Goal: Task Accomplishment & Management: Use online tool/utility

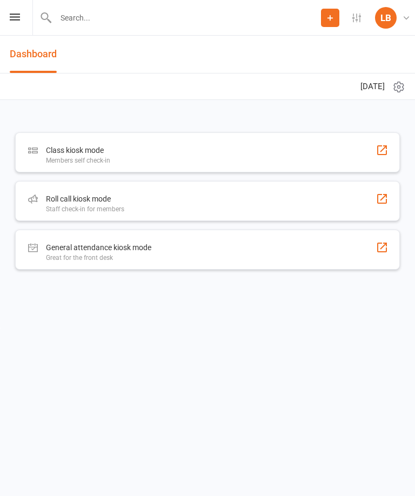
click at [103, 198] on div "Roll call kiosk mode" at bounding box center [85, 198] width 78 height 13
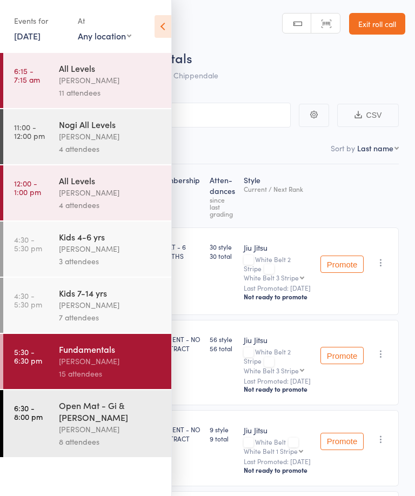
click at [123, 423] on div "[PERSON_NAME]" at bounding box center [110, 429] width 103 height 12
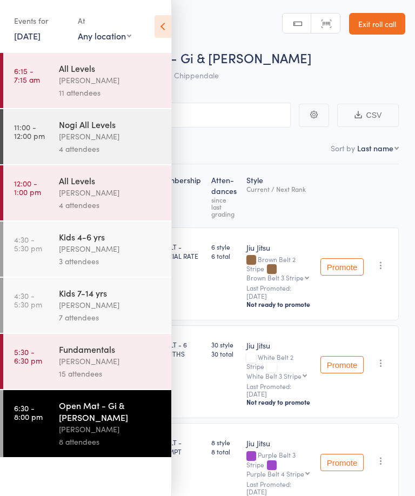
click at [123, 363] on div "[PERSON_NAME]" at bounding box center [110, 361] width 103 height 12
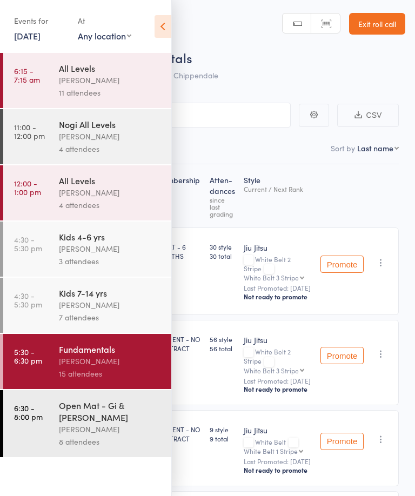
click at [156, 34] on icon at bounding box center [163, 26] width 17 height 23
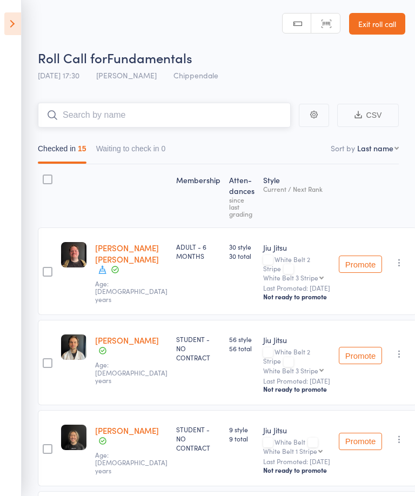
click at [230, 121] on input "search" at bounding box center [164, 115] width 253 height 25
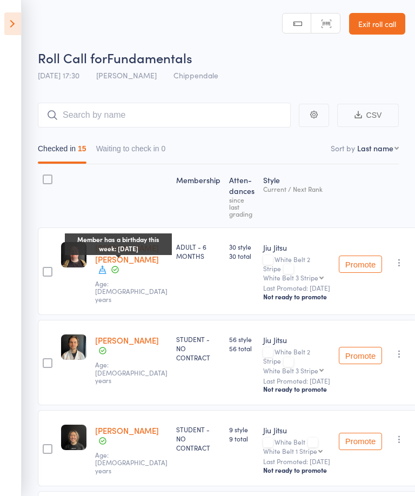
click at [101, 274] on icon at bounding box center [103, 270] width 8 height 8
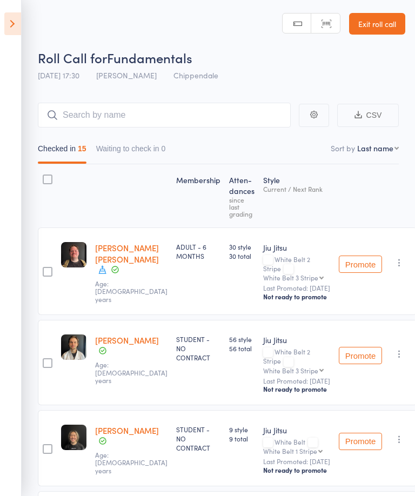
click at [187, 296] on div "ADULT - 6 MONTHS" at bounding box center [198, 272] width 53 height 88
click at [229, 109] on input "search" at bounding box center [164, 115] width 253 height 25
click at [211, 114] on input "search" at bounding box center [164, 115] width 253 height 25
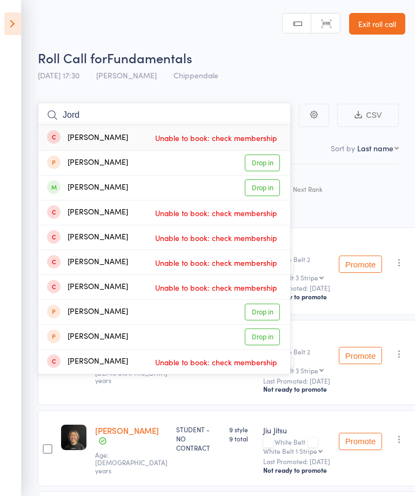
type input "Jord"
click at [266, 193] on link "Drop in" at bounding box center [262, 187] width 35 height 17
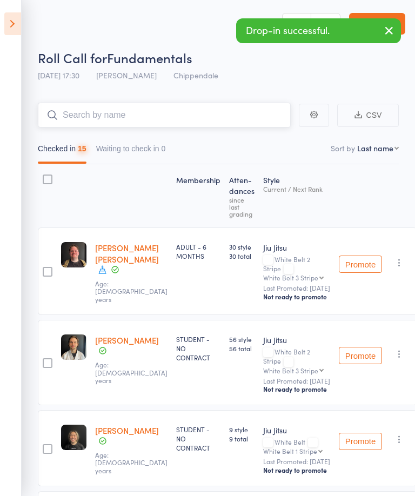
click at [222, 115] on input "search" at bounding box center [164, 115] width 253 height 25
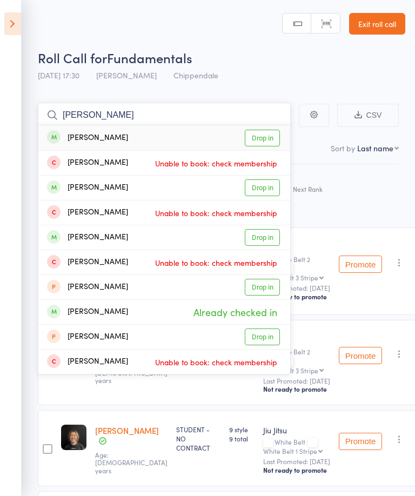
type input "Adrian"
click at [268, 136] on link "Drop in" at bounding box center [262, 138] width 35 height 17
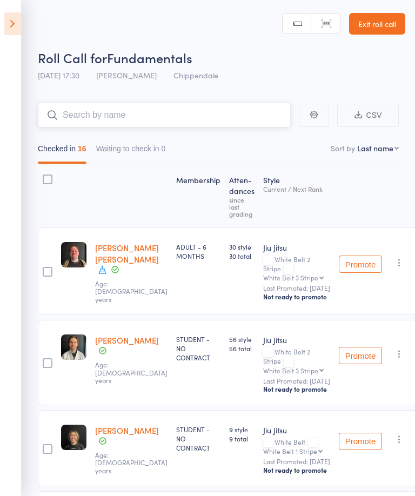
click at [246, 111] on input "search" at bounding box center [164, 115] width 253 height 25
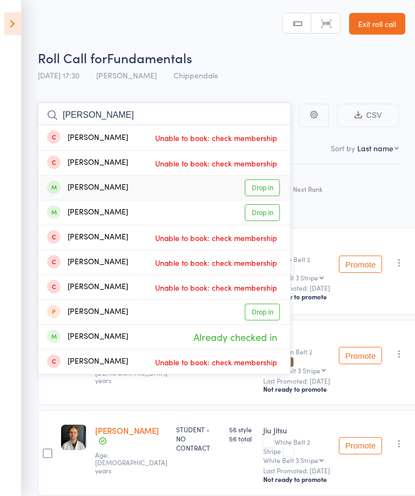
type input "Andrew"
click at [264, 185] on link "Drop in" at bounding box center [262, 187] width 35 height 17
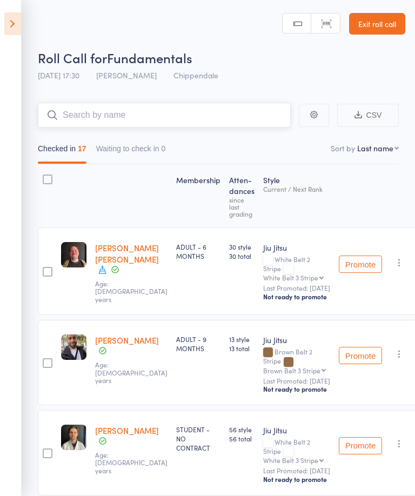
click at [247, 118] on input "search" at bounding box center [164, 115] width 253 height 25
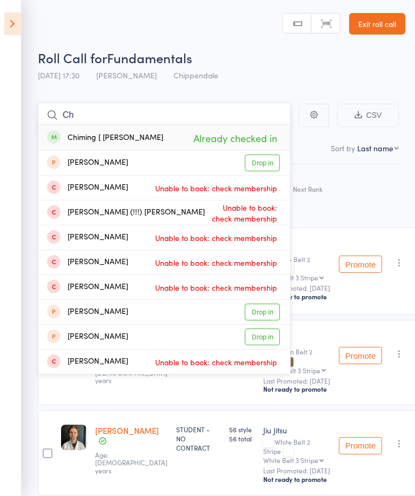
type input "C"
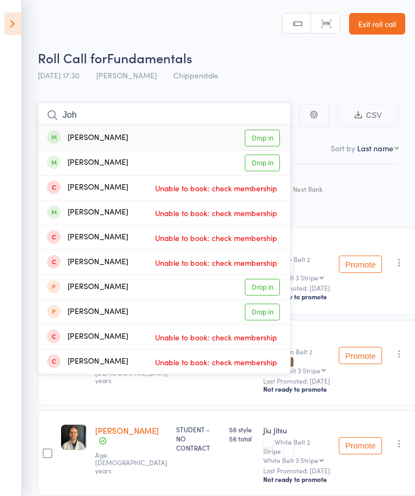
type input "Joh"
click at [263, 164] on link "Drop in" at bounding box center [262, 163] width 35 height 17
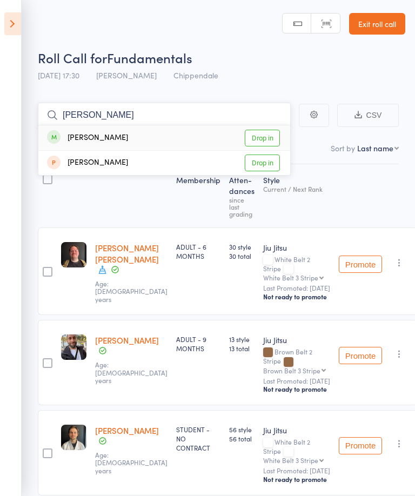
type input "Emanuel"
click at [256, 135] on link "Drop in" at bounding box center [262, 138] width 35 height 17
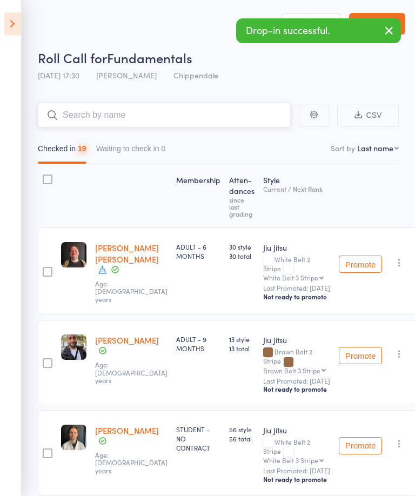
click at [237, 115] on input "search" at bounding box center [164, 115] width 253 height 25
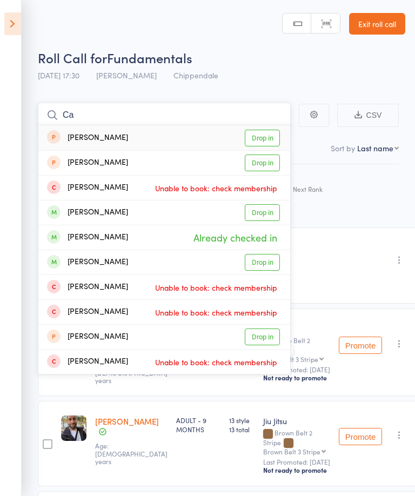
type input "C"
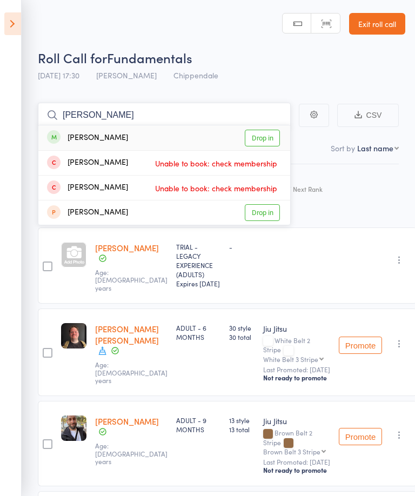
type input "Murillo"
click at [259, 140] on link "Drop in" at bounding box center [262, 138] width 35 height 17
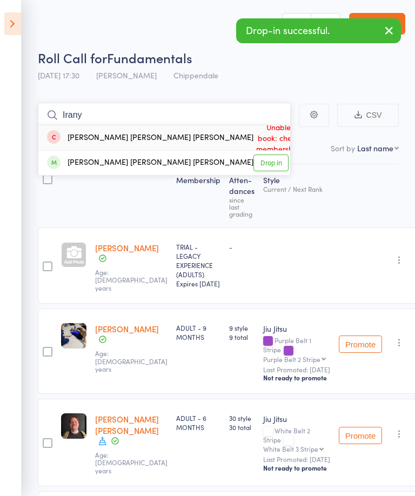
type input "Irany"
click at [269, 165] on link "Drop in" at bounding box center [271, 163] width 35 height 17
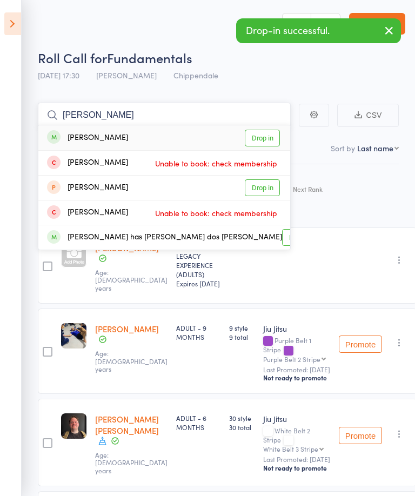
type input "Bruno"
click at [267, 131] on link "Drop in" at bounding box center [262, 138] width 35 height 17
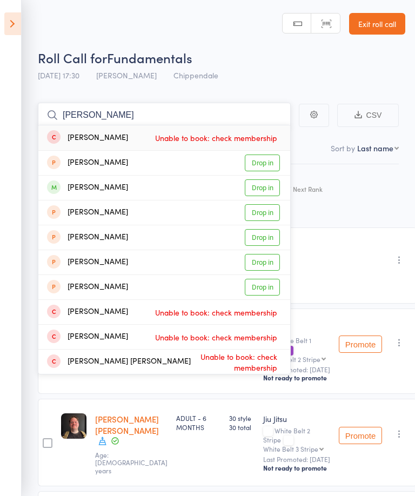
type input "Rodrigo"
click at [267, 188] on link "Drop in" at bounding box center [262, 187] width 35 height 17
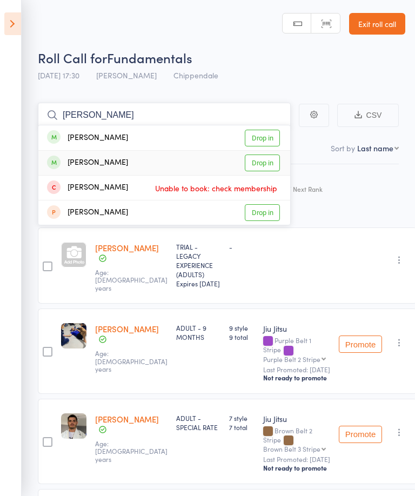
type input "Pontes"
click at [272, 165] on link "Drop in" at bounding box center [262, 163] width 35 height 17
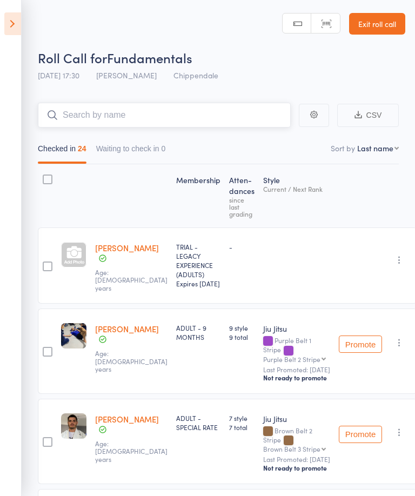
click at [248, 125] on input "search" at bounding box center [164, 115] width 253 height 25
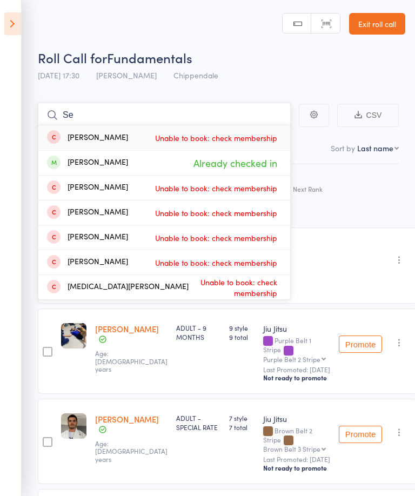
type input "S"
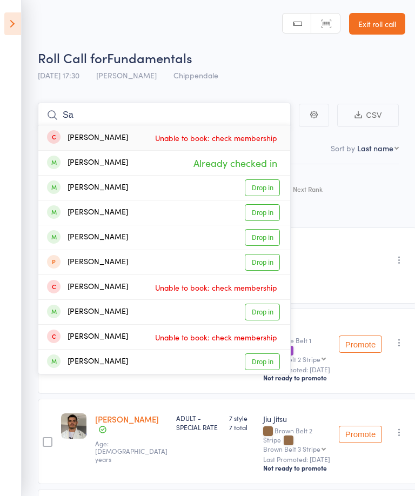
type input "S"
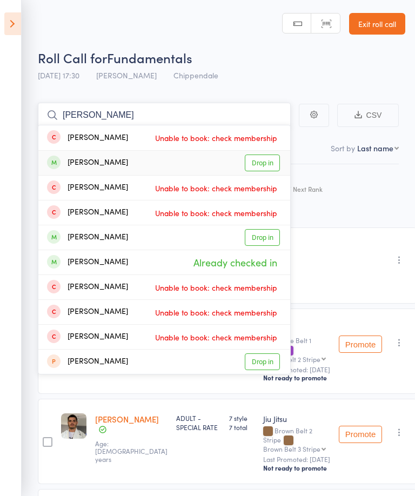
type input "Andrew joh"
click at [268, 169] on link "Drop in" at bounding box center [262, 163] width 35 height 17
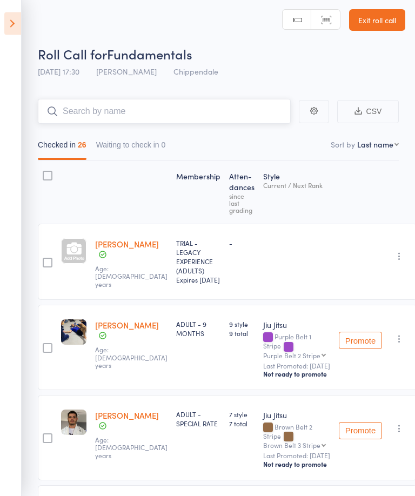
scroll to position [4, 0]
click at [6, 25] on icon at bounding box center [12, 23] width 17 height 23
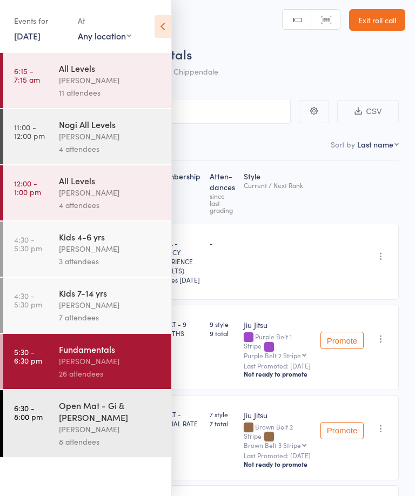
click at [73, 417] on div "Open Mat - Gi & Nogi" at bounding box center [110, 411] width 103 height 24
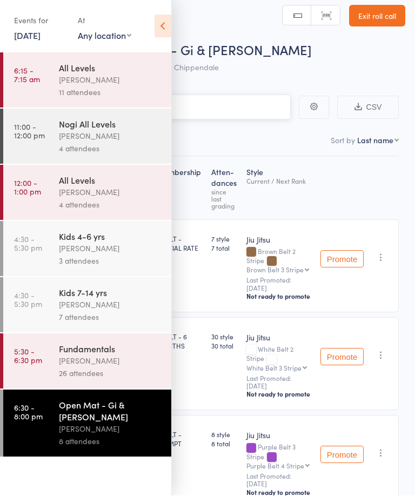
scroll to position [8, 0]
click at [156, 33] on icon at bounding box center [163, 26] width 17 height 23
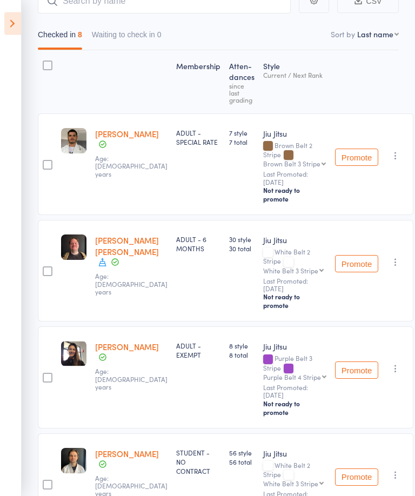
click at [14, 23] on icon at bounding box center [12, 23] width 17 height 23
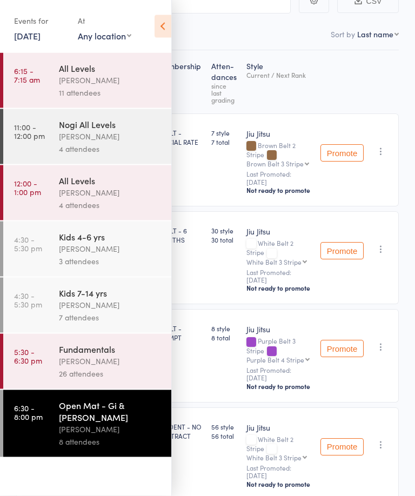
scroll to position [114, 0]
click at [91, 355] on div "Fundamentals" at bounding box center [110, 349] width 103 height 12
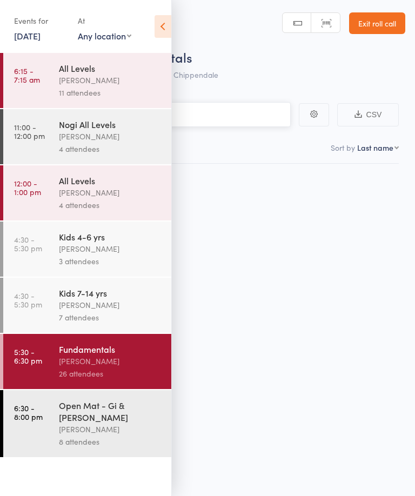
scroll to position [8, 0]
click at [162, 37] on icon at bounding box center [163, 26] width 17 height 23
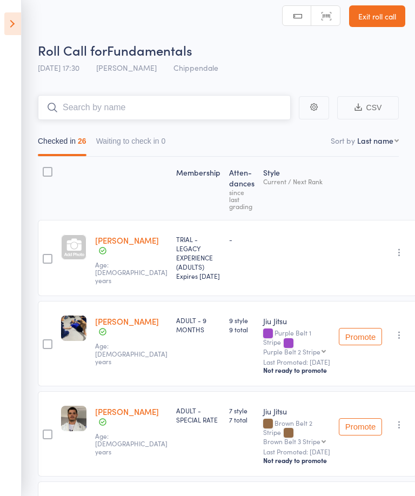
click at [124, 118] on input "search" at bounding box center [164, 107] width 253 height 25
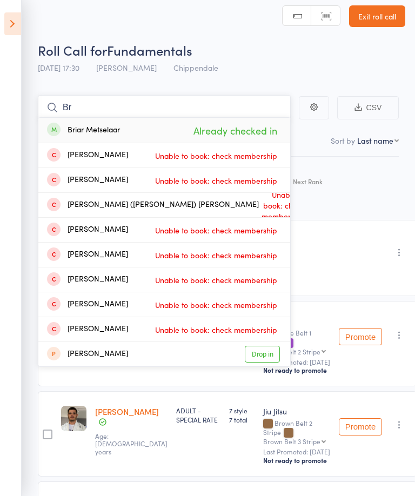
type input "B"
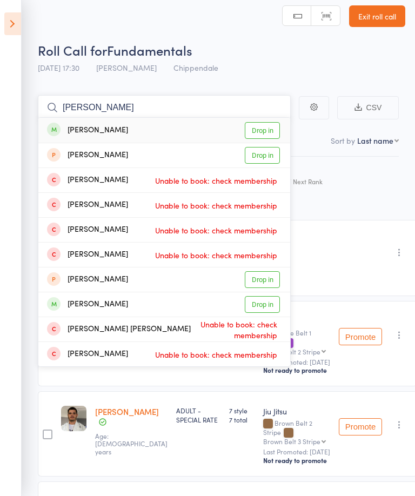
type input "James puter"
click at [258, 130] on link "Drop in" at bounding box center [262, 130] width 35 height 17
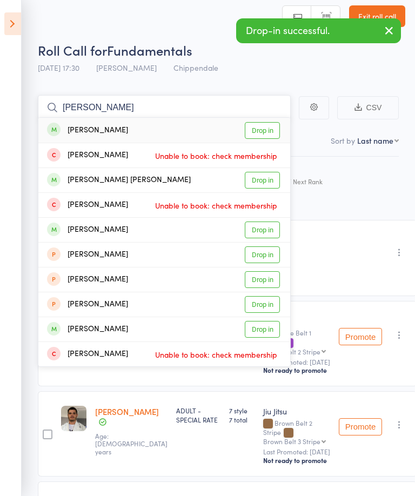
type input "Jean"
click at [278, 132] on link "Drop in" at bounding box center [262, 130] width 35 height 17
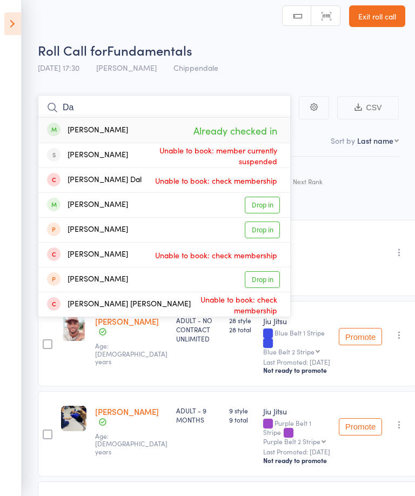
type input "D"
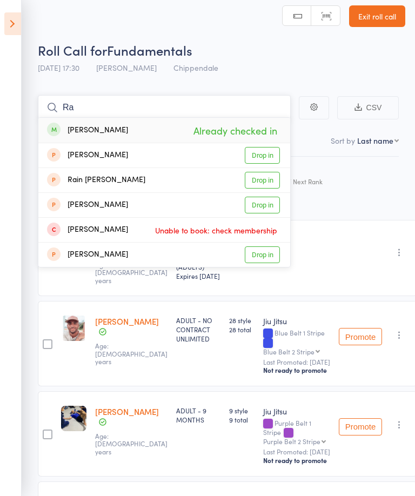
type input "R"
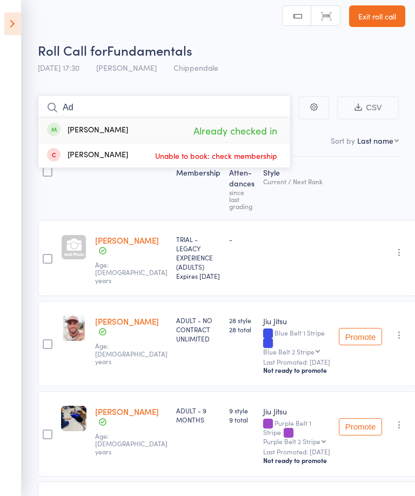
type input "A"
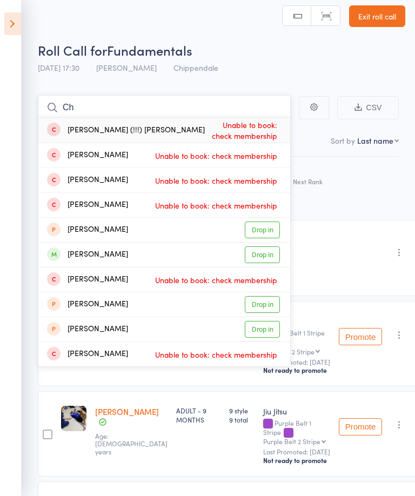
type input "C"
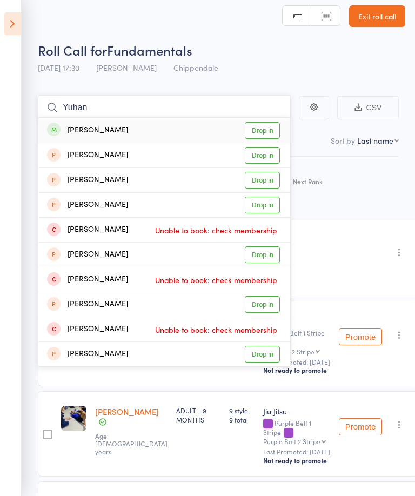
type input "Yuhan"
click at [270, 131] on link "Drop in" at bounding box center [262, 130] width 35 height 17
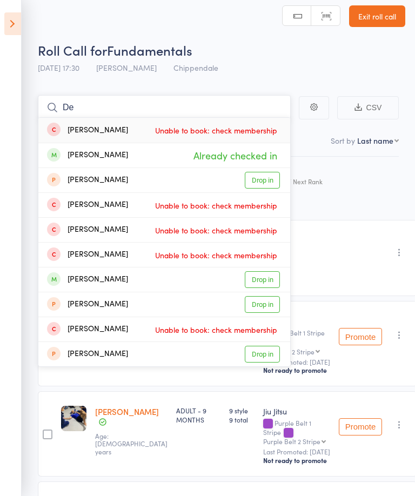
type input "D"
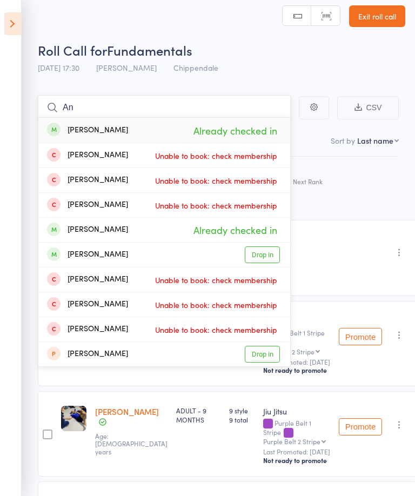
type input "A"
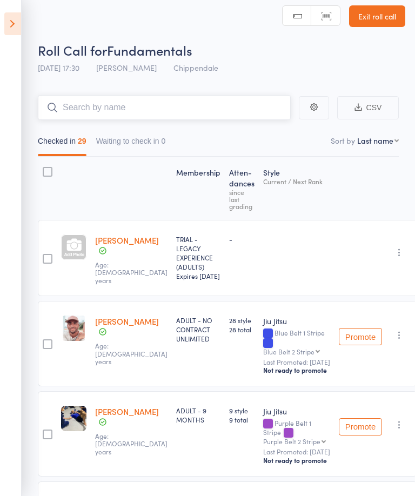
type input "Y"
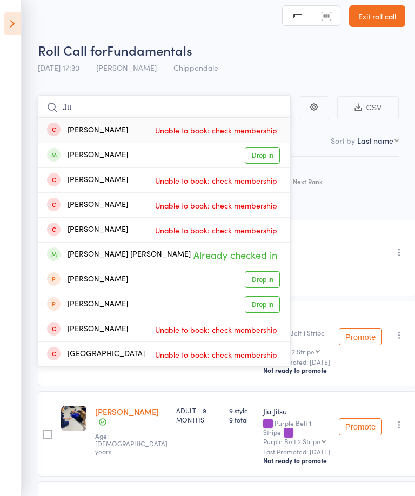
type input "J"
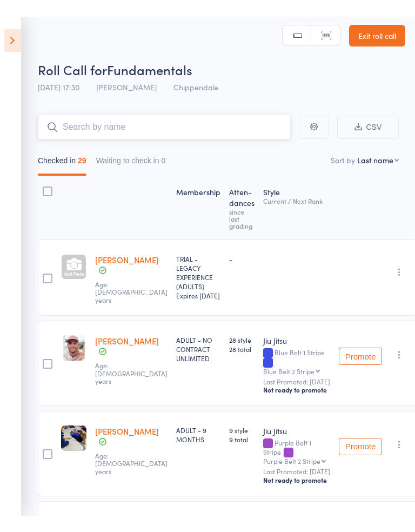
scroll to position [0, 0]
